Goal: Task Accomplishment & Management: Use online tool/utility

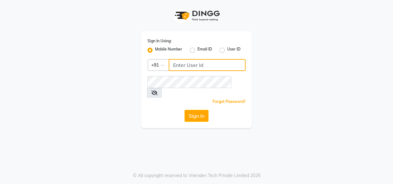
click at [184, 66] on input "Username" at bounding box center [206, 65] width 77 height 12
type input "7378898989"
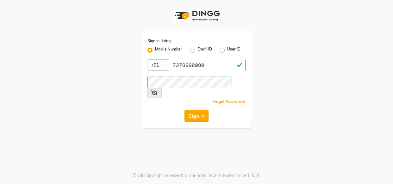
click at [191, 110] on button "Sign In" at bounding box center [196, 116] width 24 height 12
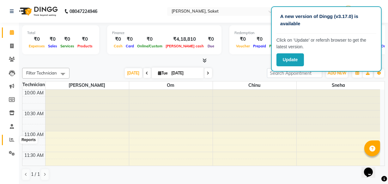
click at [9, 140] on span at bounding box center [11, 140] width 11 height 7
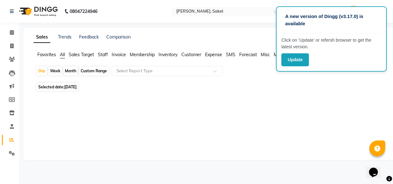
click at [66, 86] on span "[DATE]" at bounding box center [70, 87] width 12 height 5
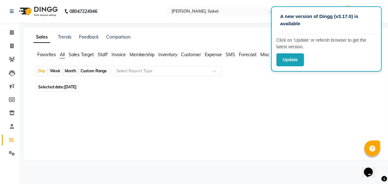
select select "9"
select select "2025"
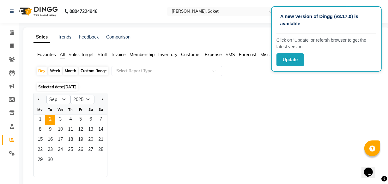
click at [67, 85] on span "[DATE]" at bounding box center [70, 87] width 12 height 5
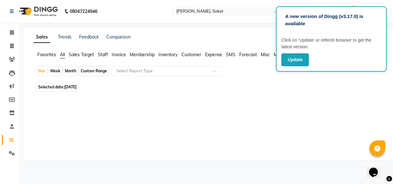
click at [71, 85] on span "[DATE]" at bounding box center [70, 87] width 12 height 5
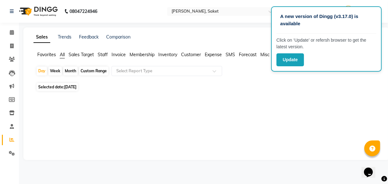
select select "9"
select select "2025"
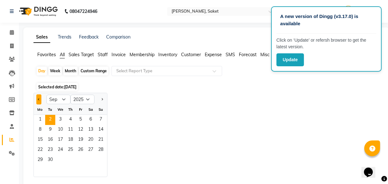
click at [39, 98] on button "Previous month" at bounding box center [38, 99] width 5 height 10
select select "8"
click at [78, 118] on span "1" at bounding box center [81, 120] width 10 height 10
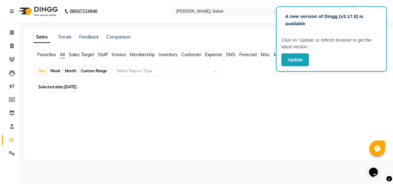
click at [70, 70] on div "Month" at bounding box center [70, 71] width 15 height 9
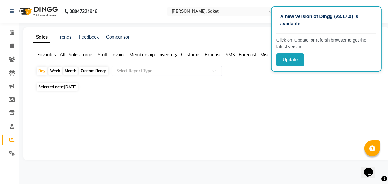
select select "8"
select select "2025"
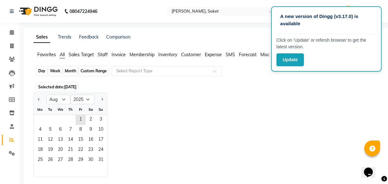
click at [70, 68] on div "Month" at bounding box center [70, 71] width 15 height 9
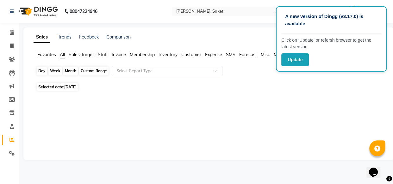
click at [70, 68] on div "Month" at bounding box center [70, 71] width 15 height 9
select select "8"
select select "2025"
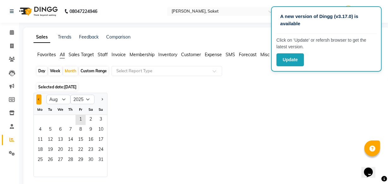
click at [39, 99] on span "Previous month" at bounding box center [39, 99] width 2 height 2
click at [101, 100] on span "Next month" at bounding box center [102, 99] width 2 height 2
select select "8"
click at [82, 117] on span "1" at bounding box center [81, 120] width 10 height 10
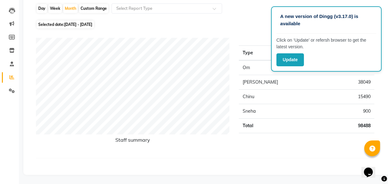
scroll to position [63, 0]
